Goal: Task Accomplishment & Management: Use online tool/utility

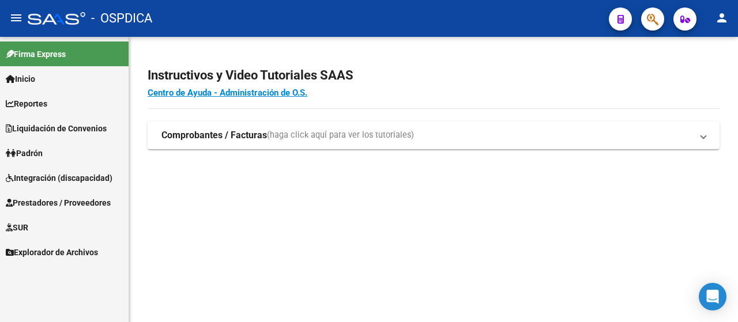
click at [82, 204] on span "Prestadores / Proveedores" at bounding box center [58, 203] width 105 height 13
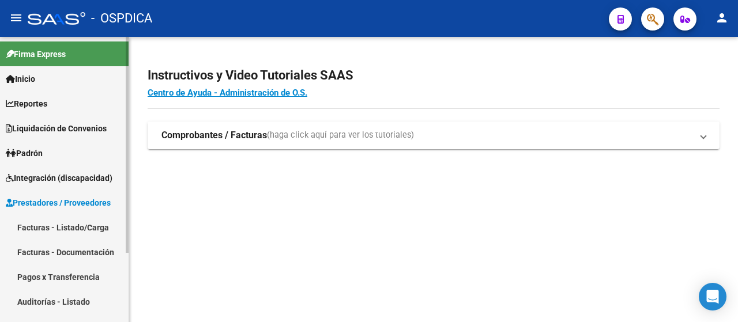
click at [70, 231] on link "Facturas - Listado/Carga" at bounding box center [64, 227] width 129 height 25
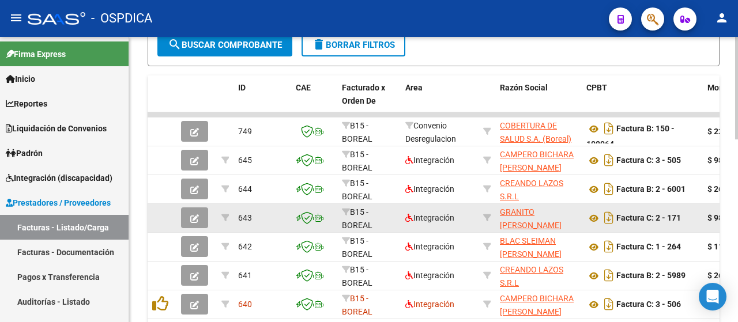
scroll to position [507, 0]
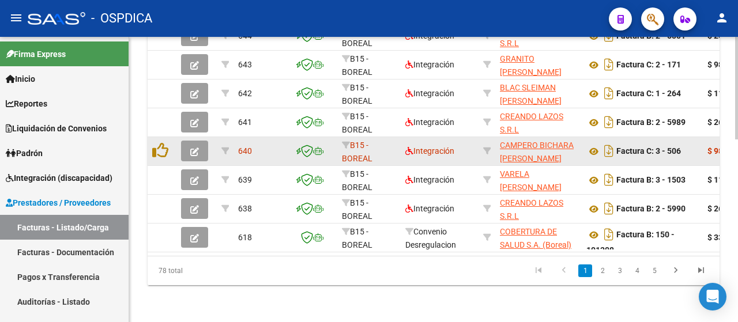
click at [204, 145] on button "button" at bounding box center [194, 151] width 27 height 21
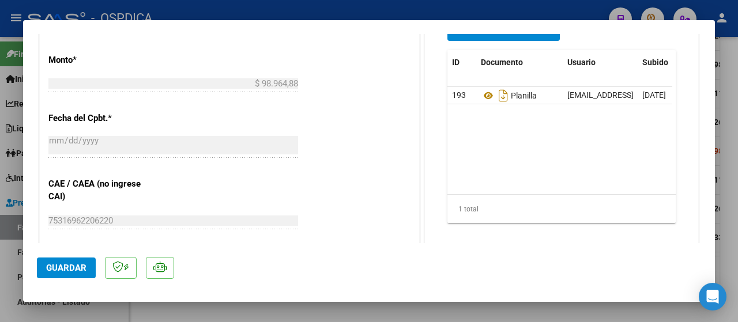
scroll to position [519, 0]
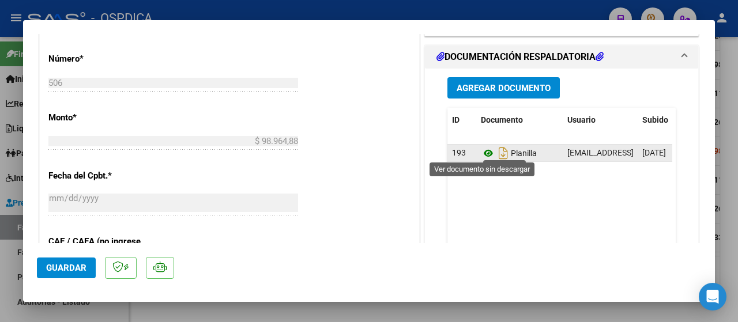
click at [486, 149] on icon at bounding box center [488, 154] width 15 height 14
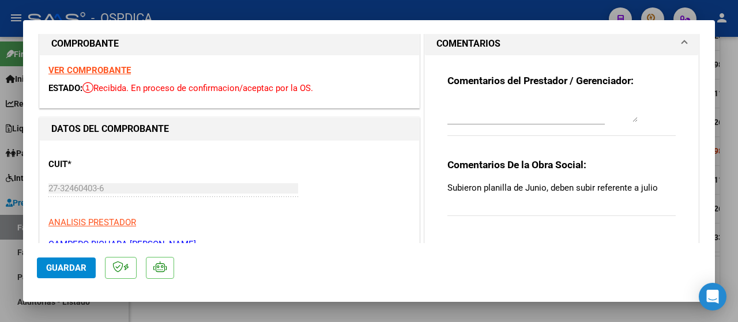
scroll to position [0, 0]
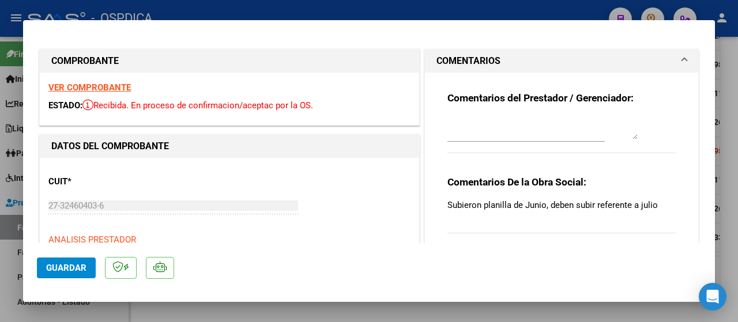
click at [105, 86] on strong "VER COMPROBANTE" at bounding box center [89, 87] width 82 height 10
click at [120, 86] on strong "VER COMPROBANTE" at bounding box center [89, 87] width 82 height 10
click at [114, 88] on strong "VER COMPROBANTE" at bounding box center [89, 87] width 82 height 10
click at [107, 91] on strong "VER COMPROBANTE" at bounding box center [89, 87] width 82 height 10
